Goal: Manage account settings

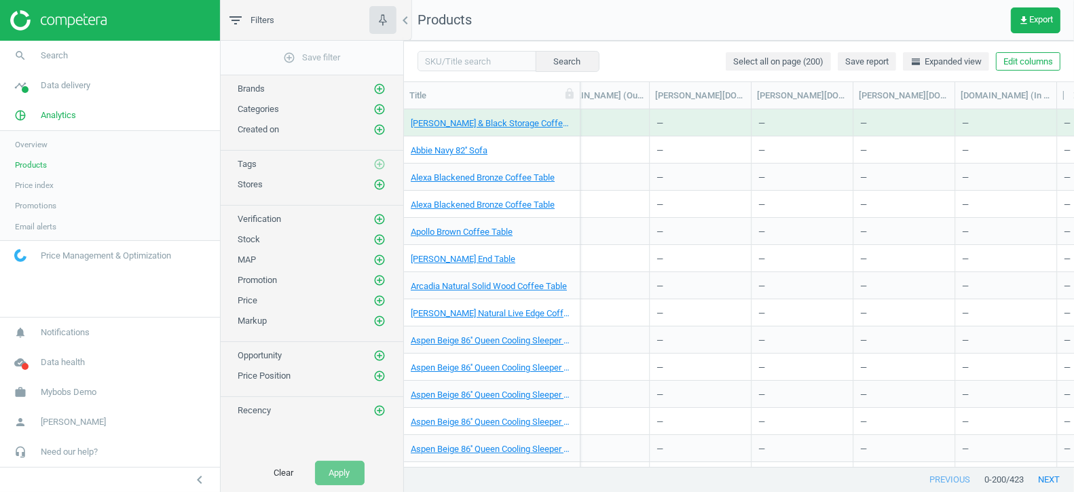
scroll to position [0, 2292]
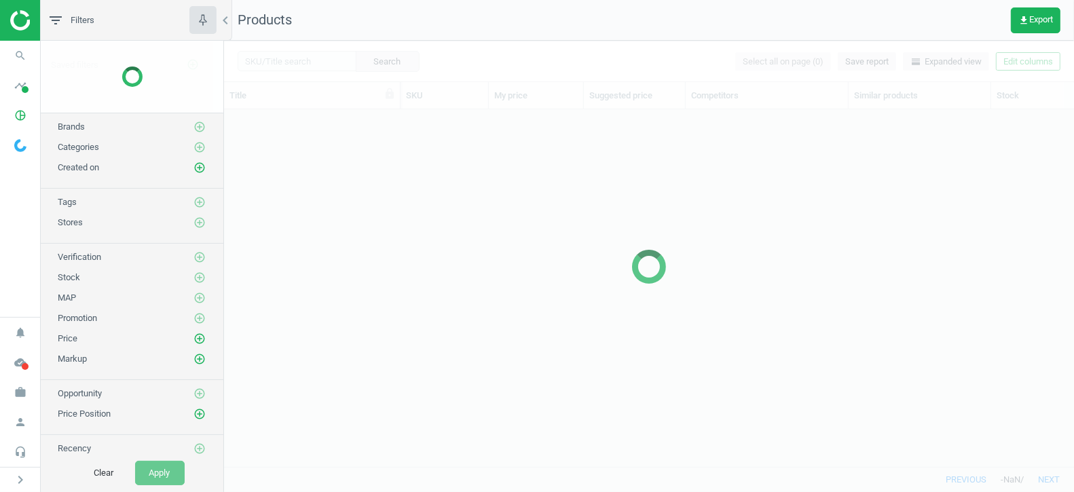
scroll to position [358, 850]
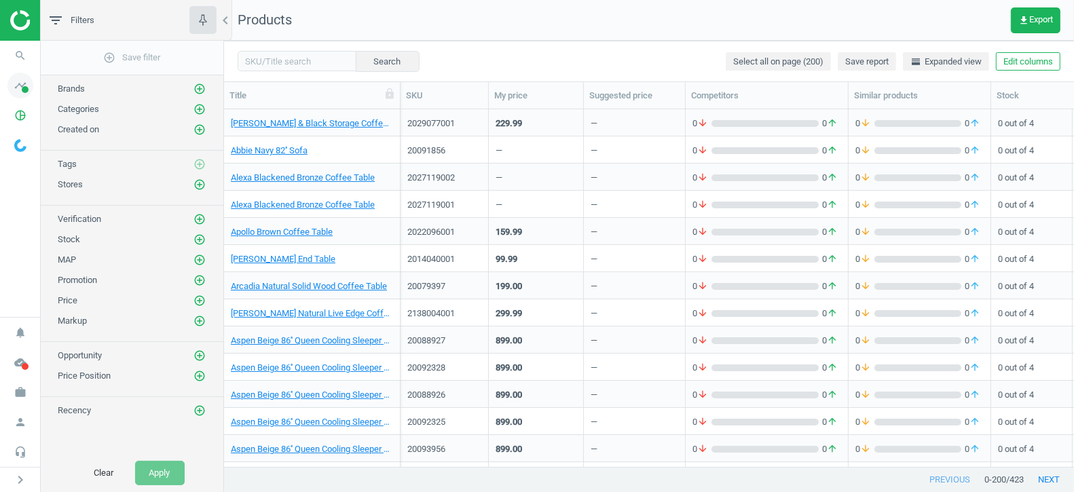
click at [22, 83] on icon "timeline" at bounding box center [20, 86] width 26 height 26
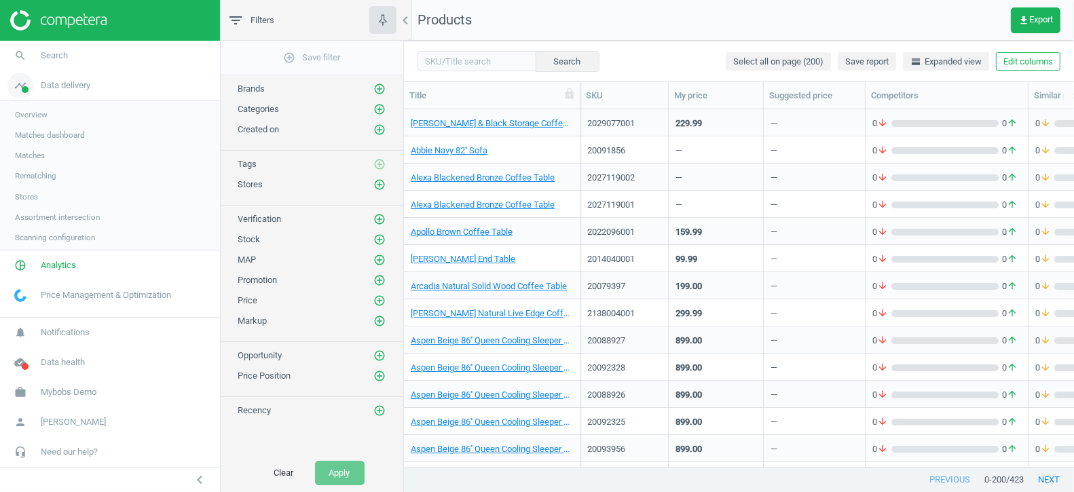
scroll to position [0, 0]
click at [30, 159] on span "Matches" at bounding box center [30, 155] width 30 height 11
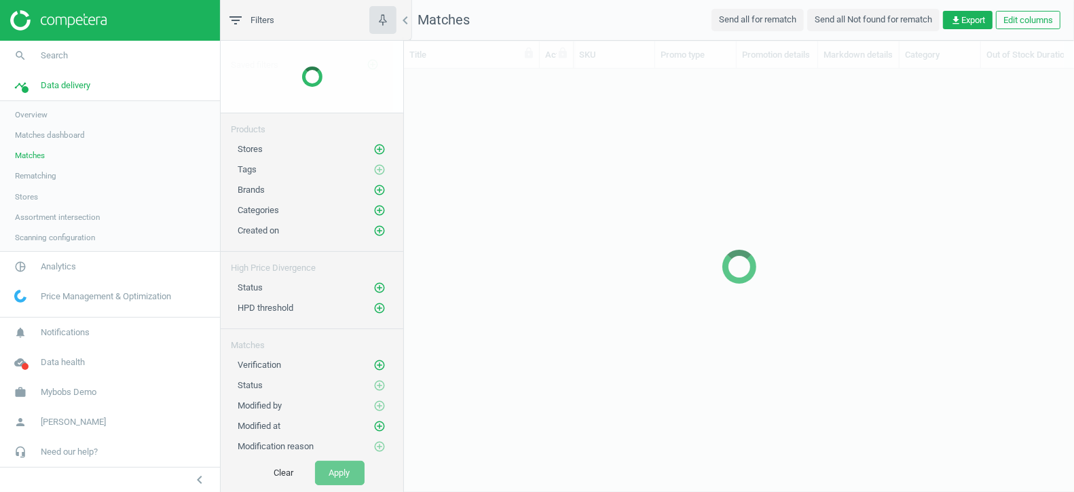
scroll to position [399, 670]
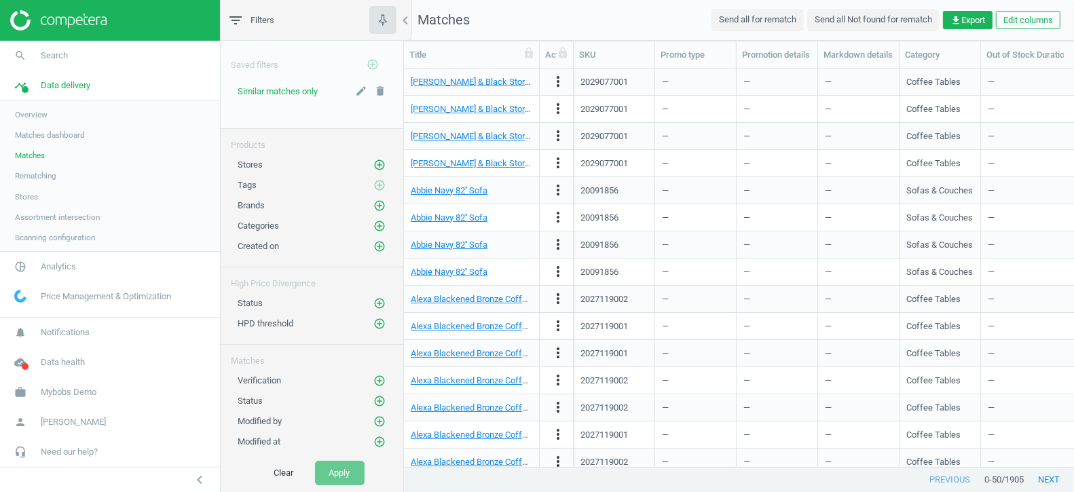
click at [285, 96] on div "Similar matches only" at bounding box center [278, 92] width 80 height 12
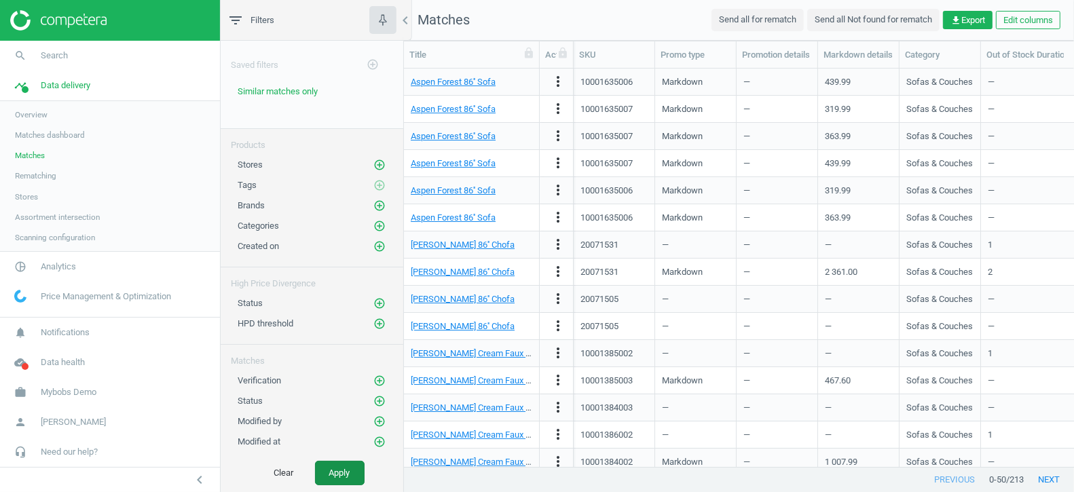
click at [339, 476] on button "Apply" at bounding box center [340, 473] width 50 height 24
click at [402, 21] on icon "chevron_left" at bounding box center [405, 20] width 16 height 16
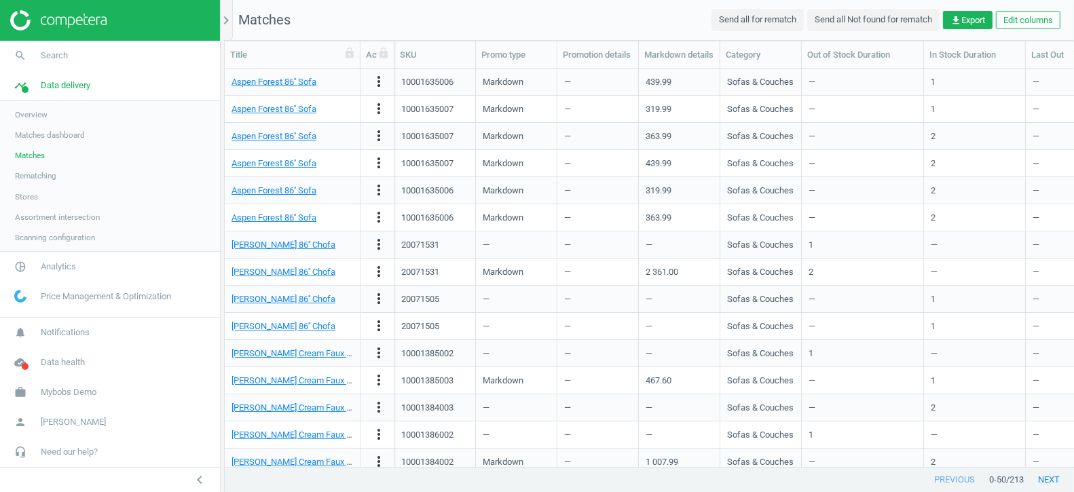
click at [69, 236] on span "Scanning configuration" at bounding box center [55, 237] width 80 height 11
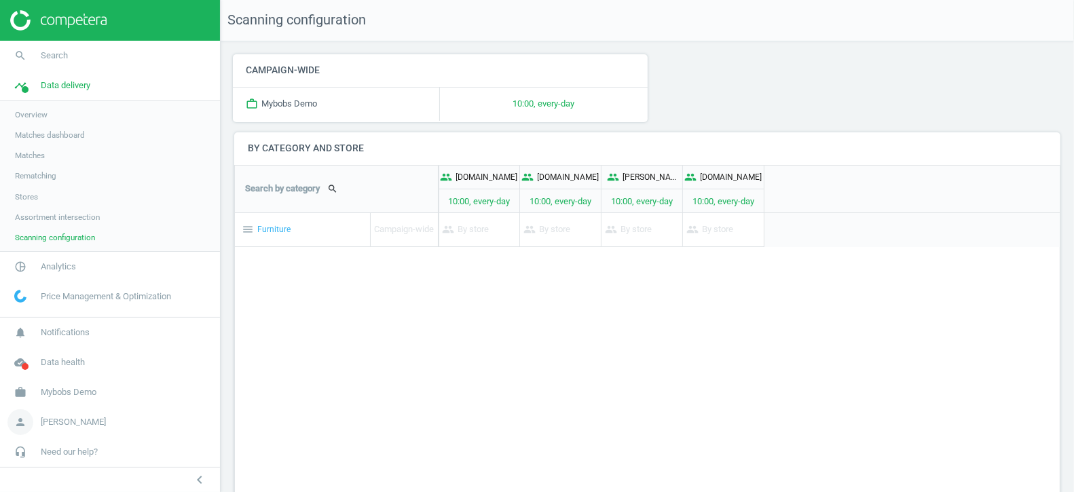
click at [58, 421] on span "[PERSON_NAME]" at bounding box center [73, 422] width 65 height 12
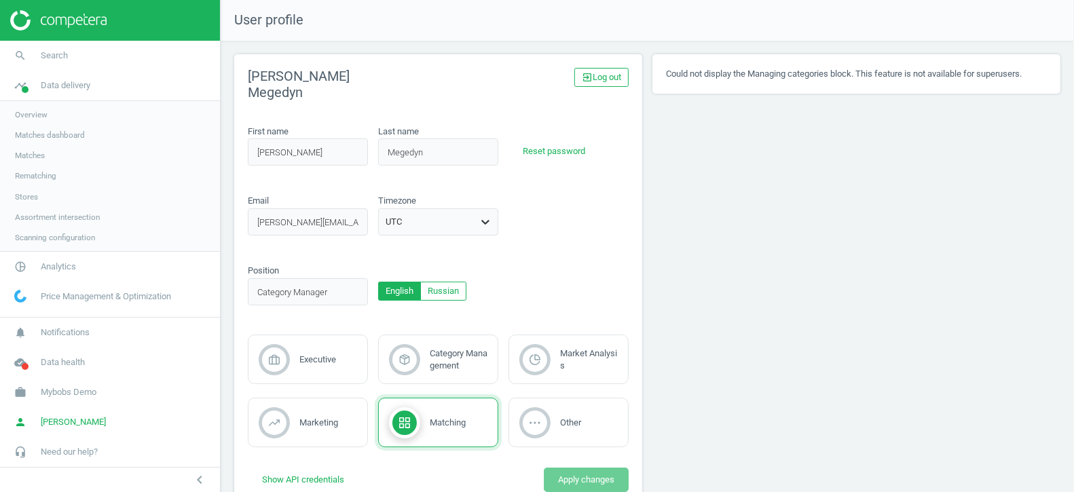
click at [487, 228] on icon at bounding box center [485, 222] width 14 height 14
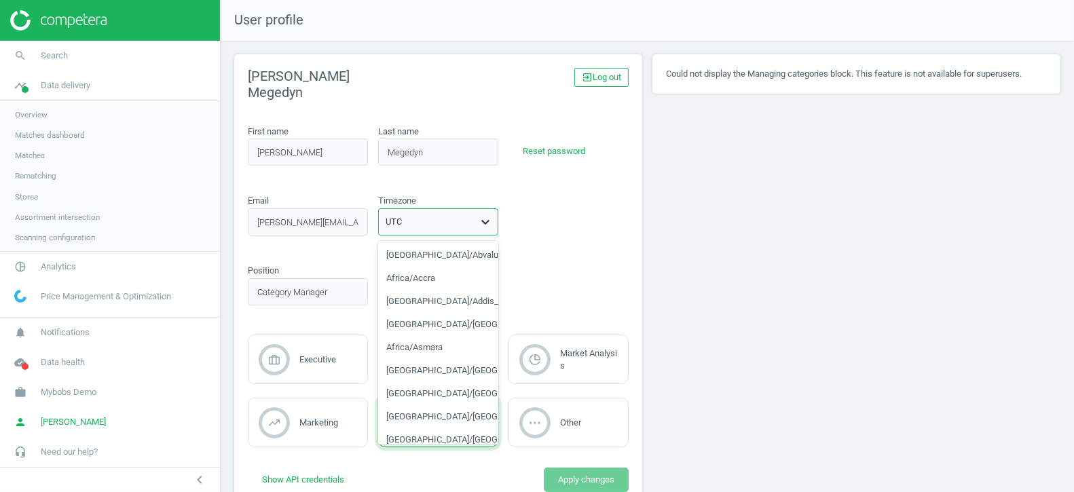
scroll to position [9750, 0]
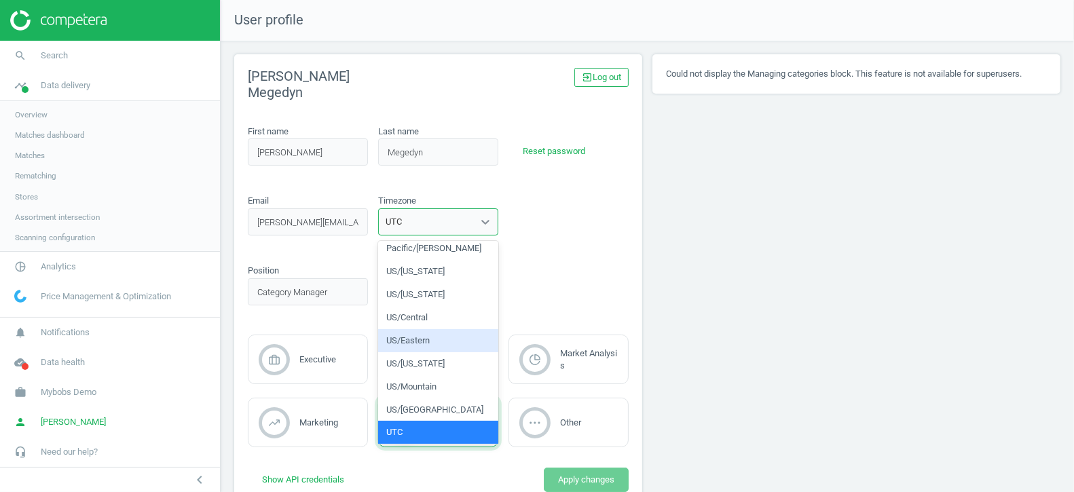
click at [419, 343] on div "US/Eastern" at bounding box center [438, 340] width 120 height 23
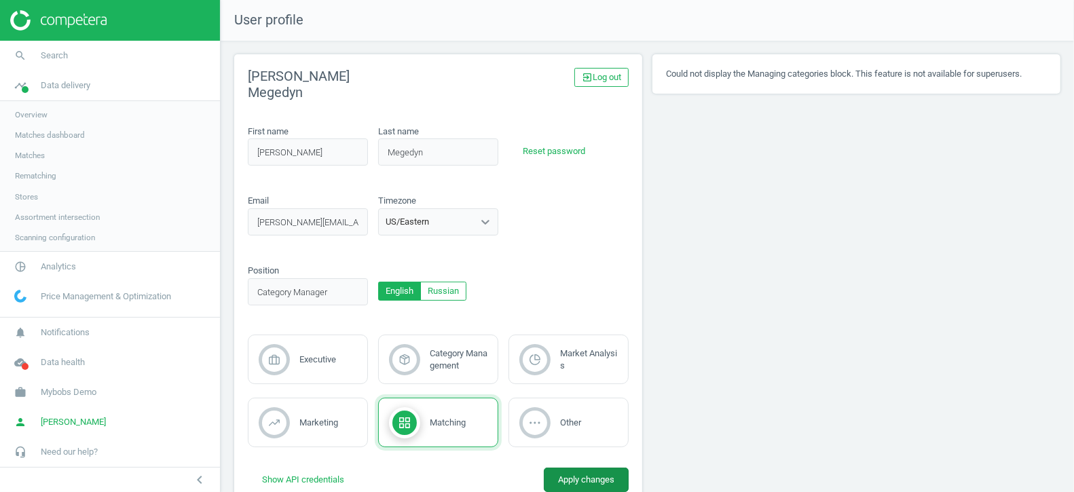
click at [578, 478] on button "Apply changes" at bounding box center [586, 480] width 85 height 24
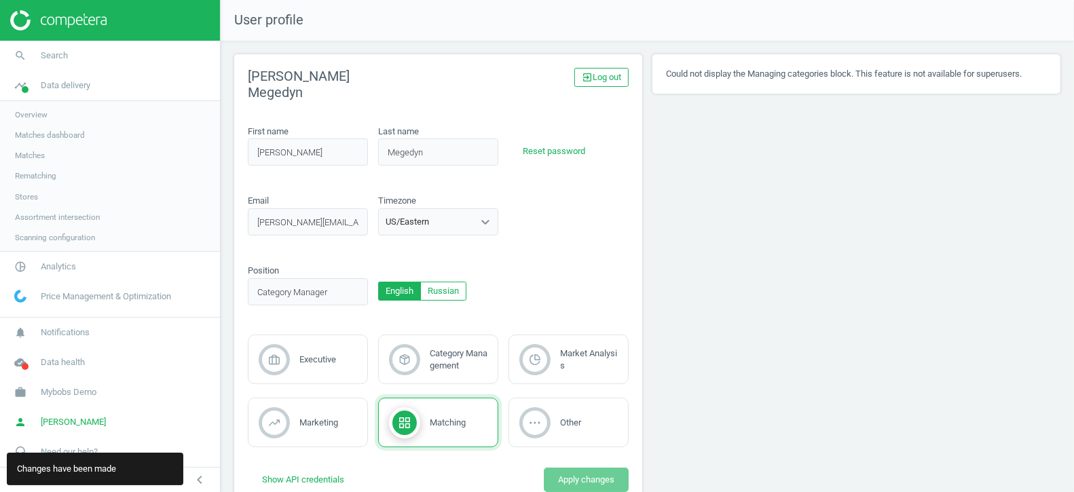
click at [62, 236] on span "Scanning configuration" at bounding box center [55, 237] width 80 height 11
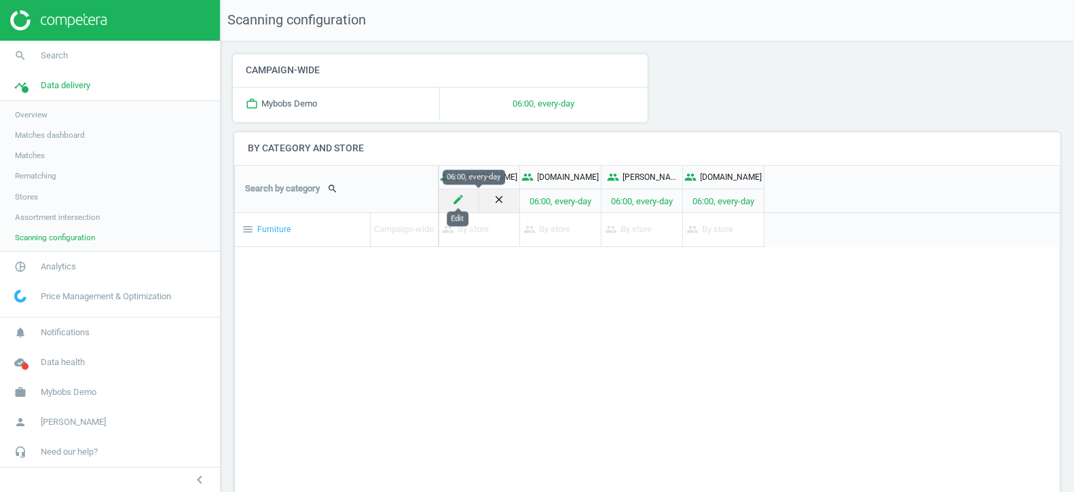
click at [457, 196] on icon "create" at bounding box center [459, 199] width 12 height 12
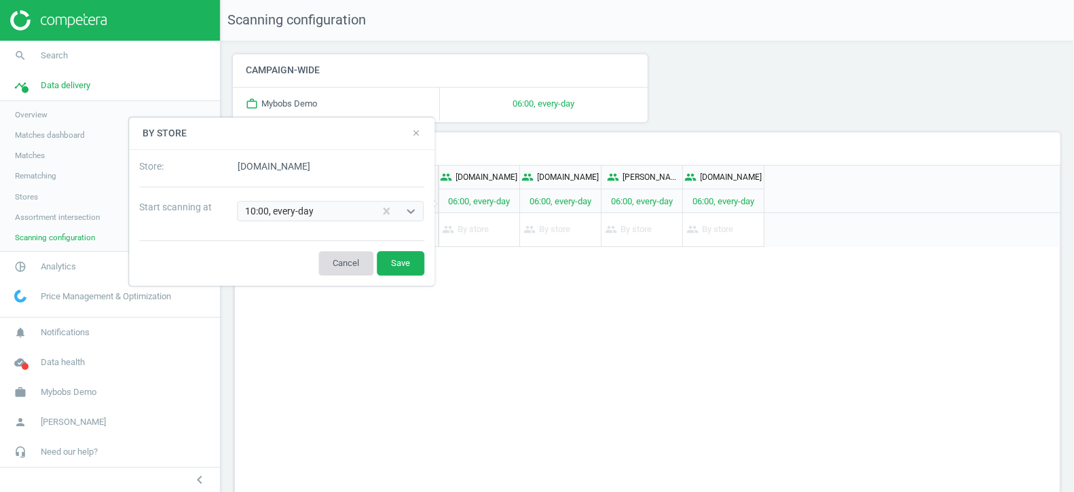
click at [343, 261] on button "Cancel" at bounding box center [345, 263] width 55 height 24
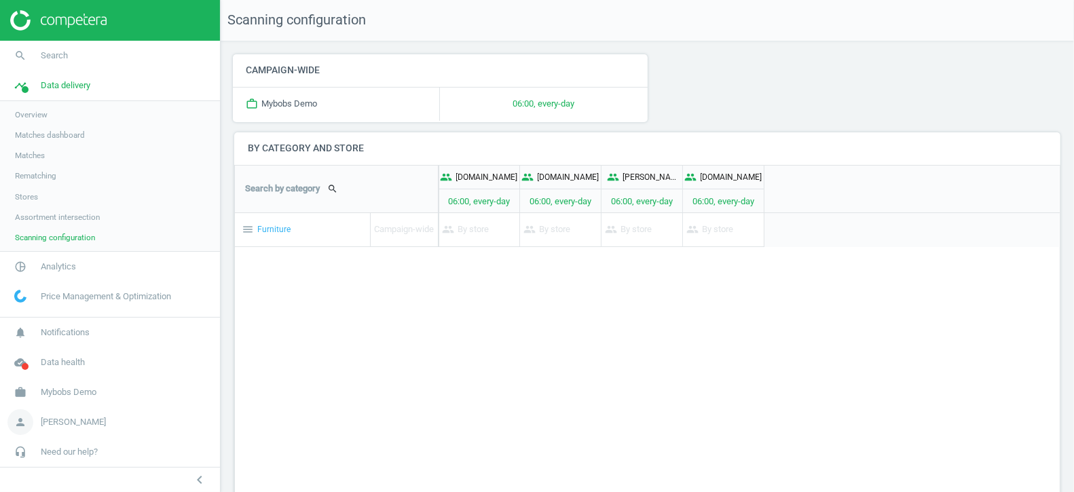
click at [81, 422] on span "[PERSON_NAME]" at bounding box center [73, 422] width 65 height 12
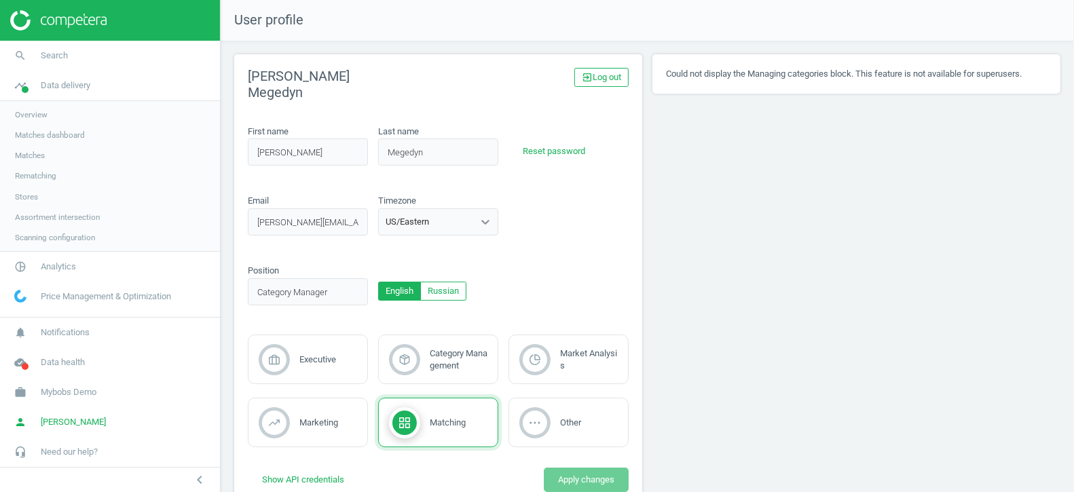
click at [434, 221] on div "US/Eastern" at bounding box center [426, 222] width 94 height 18
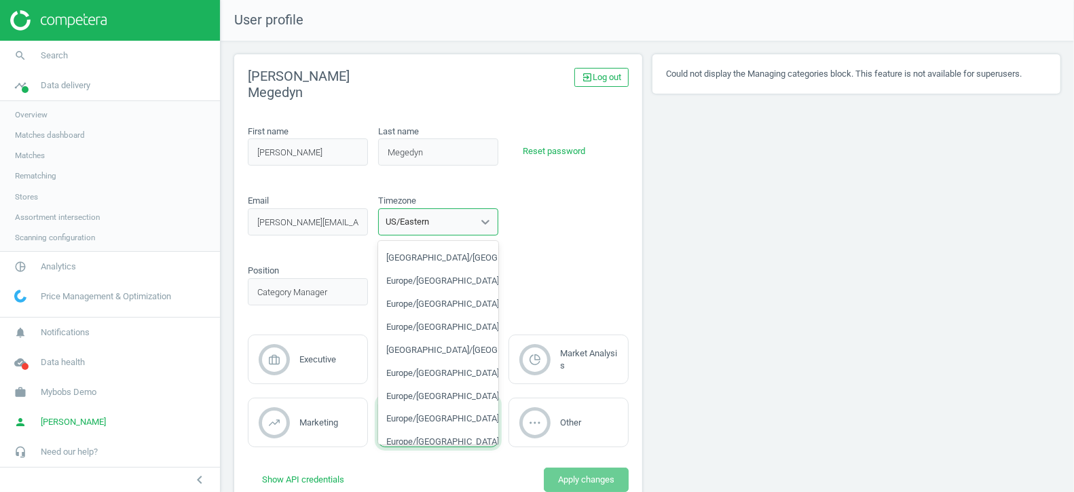
scroll to position [7799, 0]
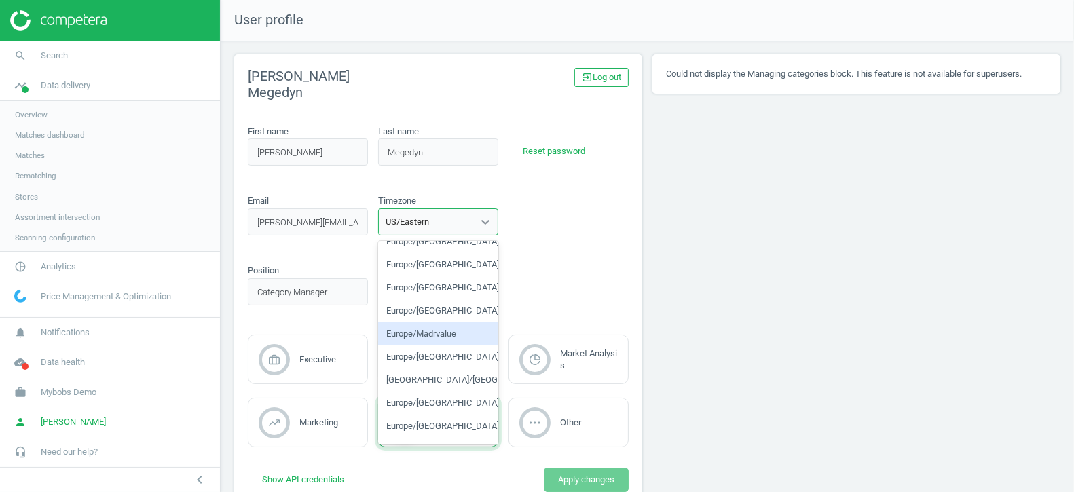
click at [770, 304] on div "Could not display the Managing categories block. This feature is not available …" at bounding box center [856, 285] width 418 height 462
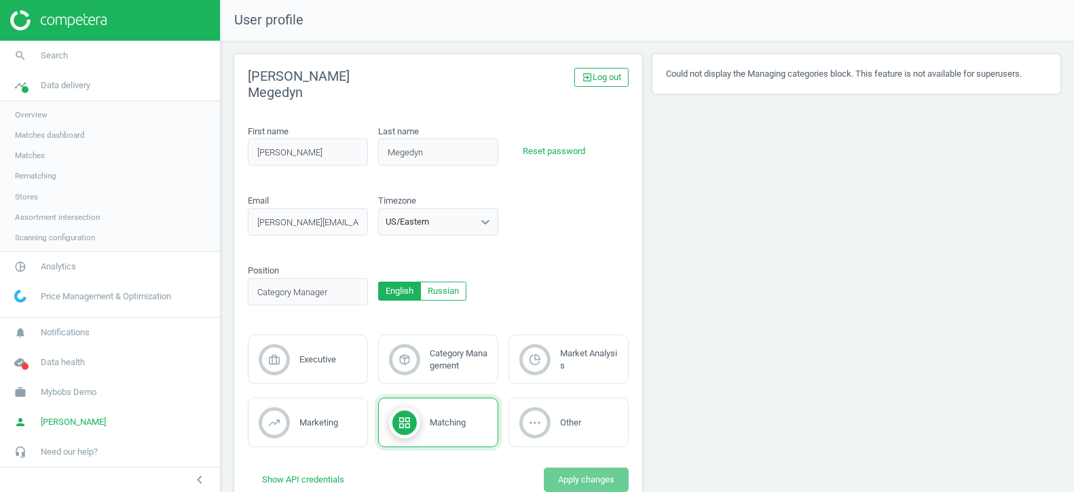
click at [43, 113] on span "Overview" at bounding box center [31, 114] width 33 height 11
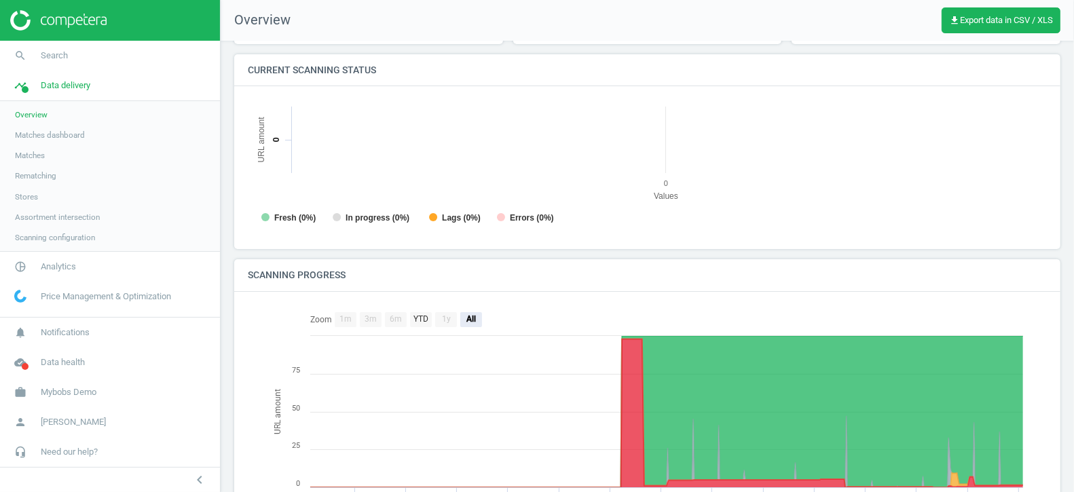
scroll to position [138, 0]
